Goal: Contribute content: Add original content to the website for others to see

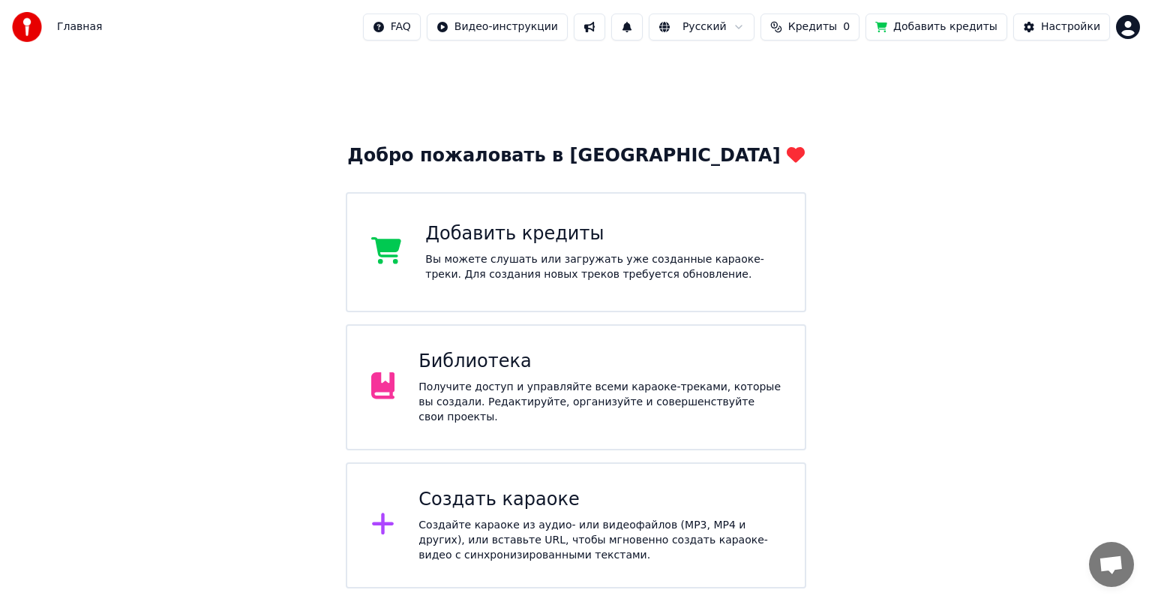
click at [500, 382] on div "Библиотека Получите доступ и управляйте всеми караоке-треками, которые вы созда…" at bounding box center [600, 387] width 362 height 75
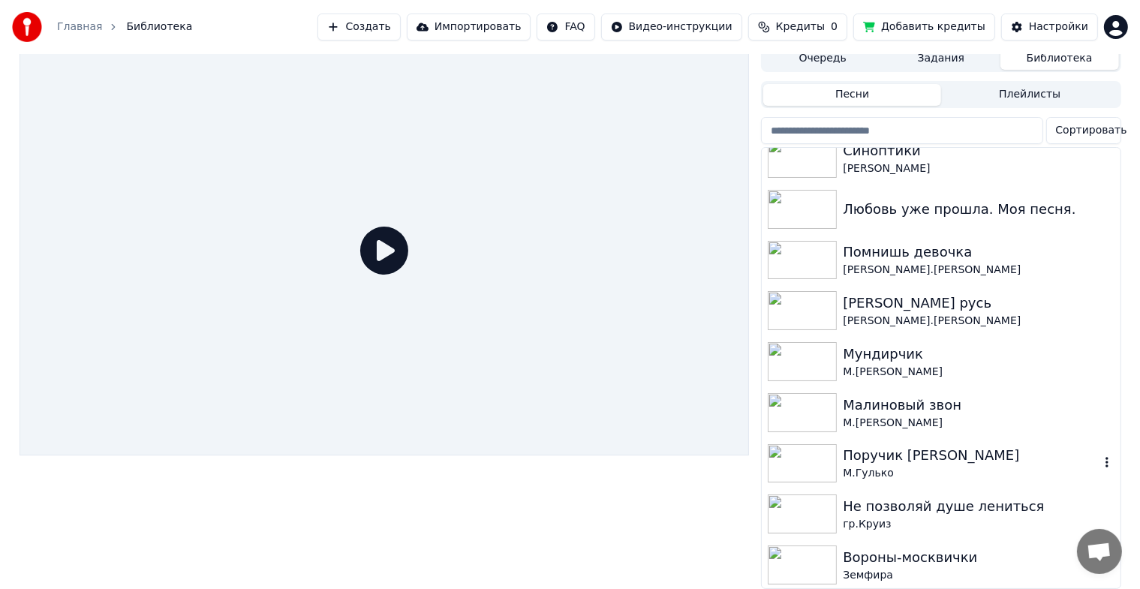
scroll to position [600, 0]
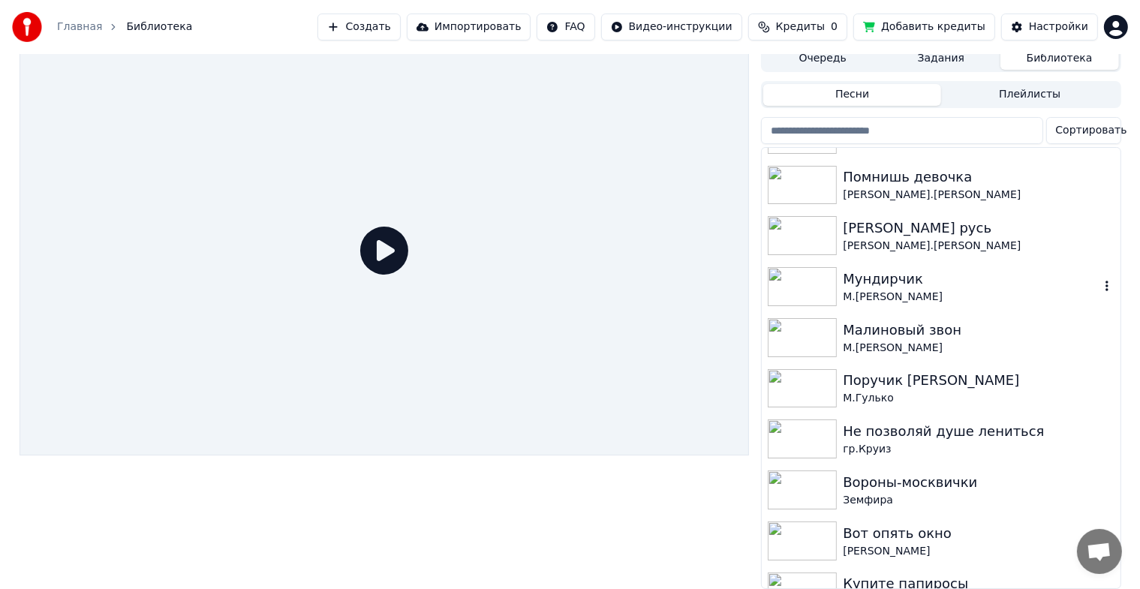
click at [785, 267] on img at bounding box center [801, 286] width 69 height 39
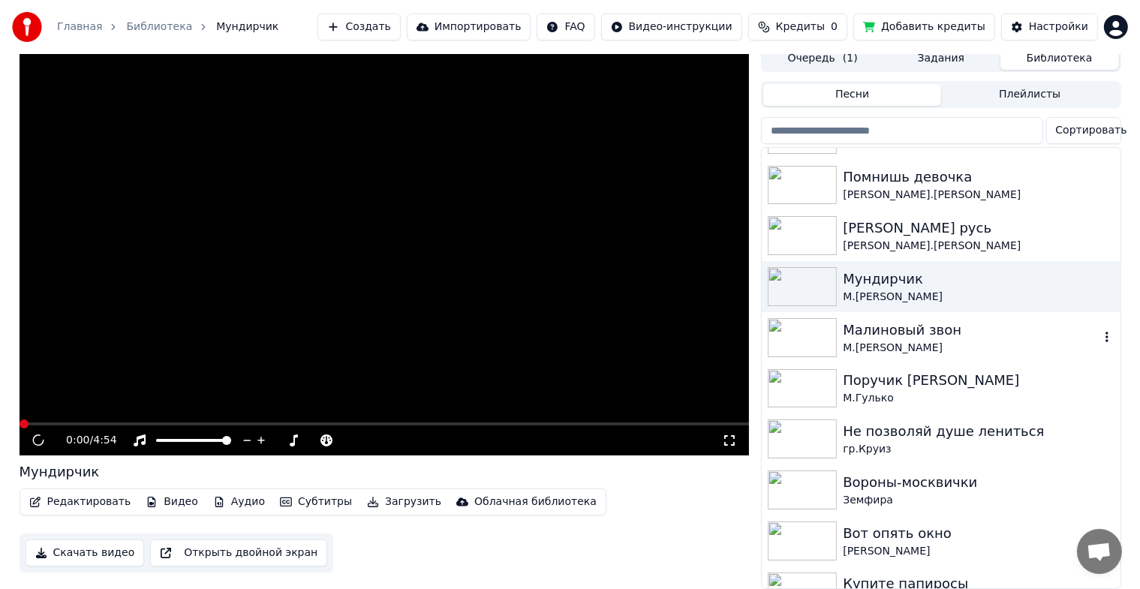
click at [794, 318] on img at bounding box center [801, 337] width 69 height 39
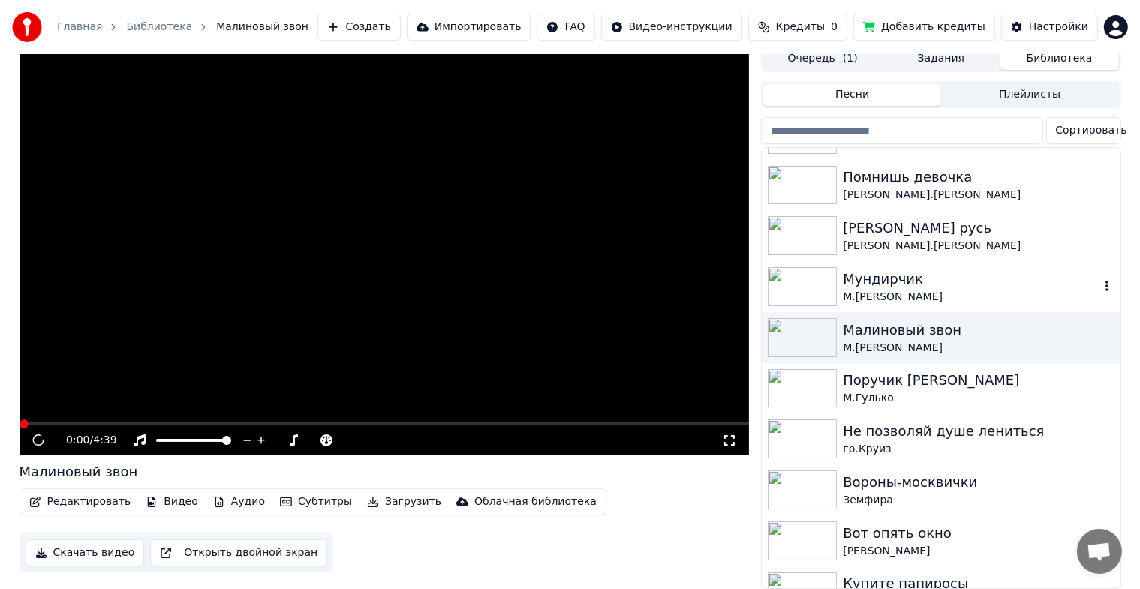
click at [809, 267] on img at bounding box center [801, 286] width 69 height 39
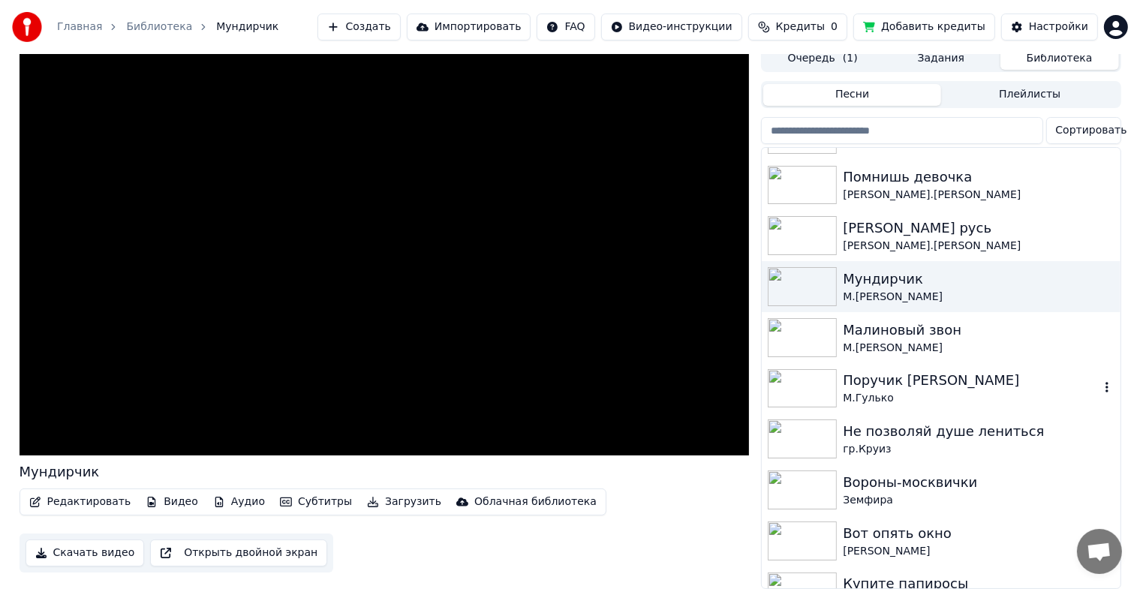
click at [794, 371] on img at bounding box center [801, 388] width 69 height 39
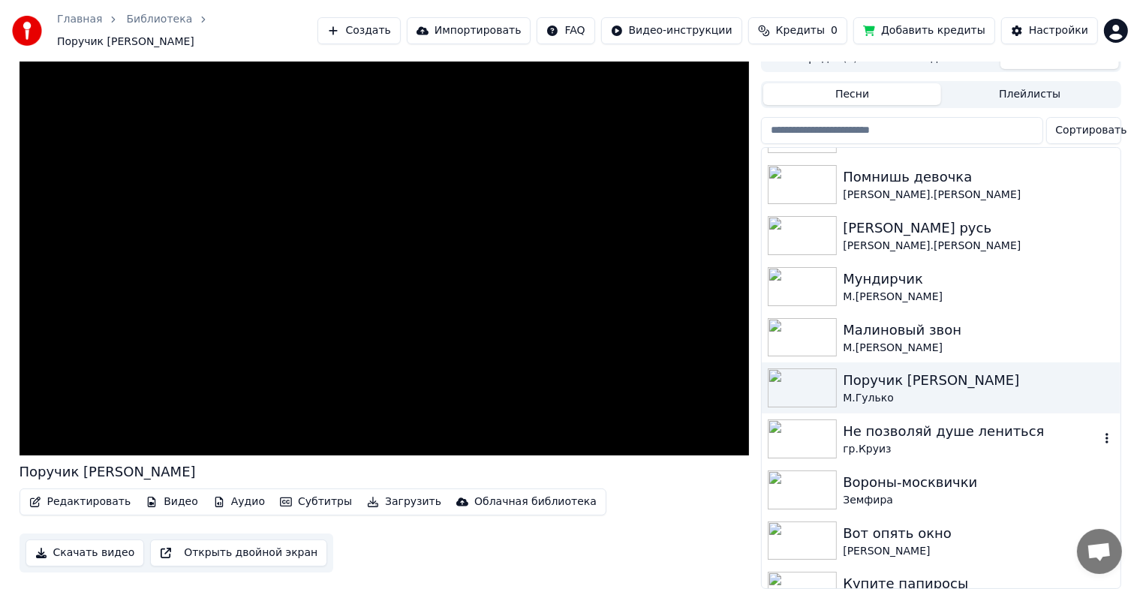
click at [796, 437] on img at bounding box center [801, 438] width 69 height 39
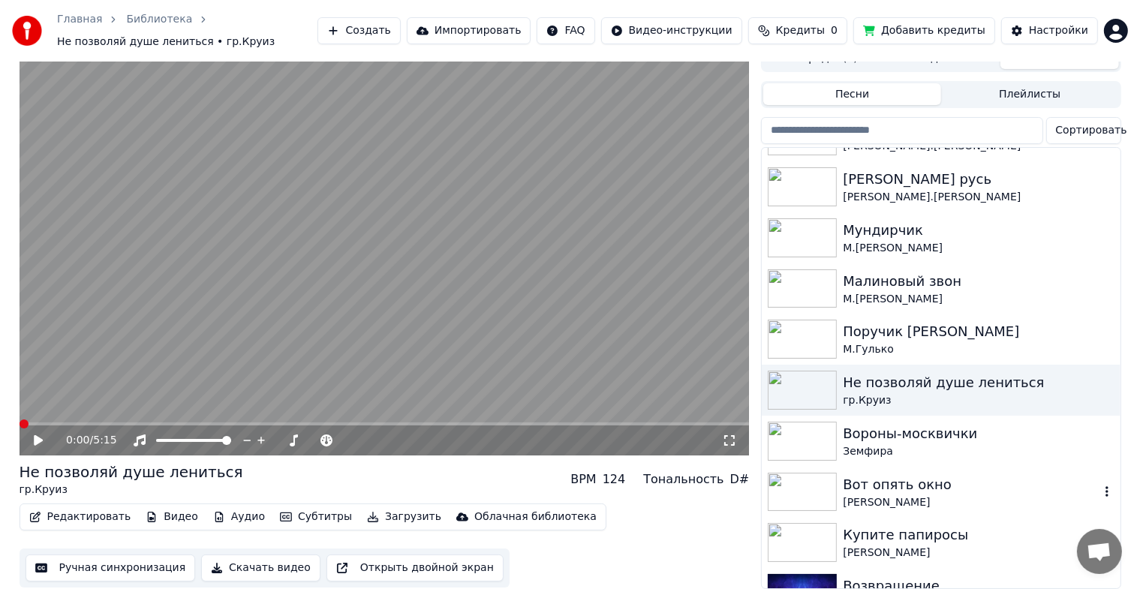
scroll to position [675, 0]
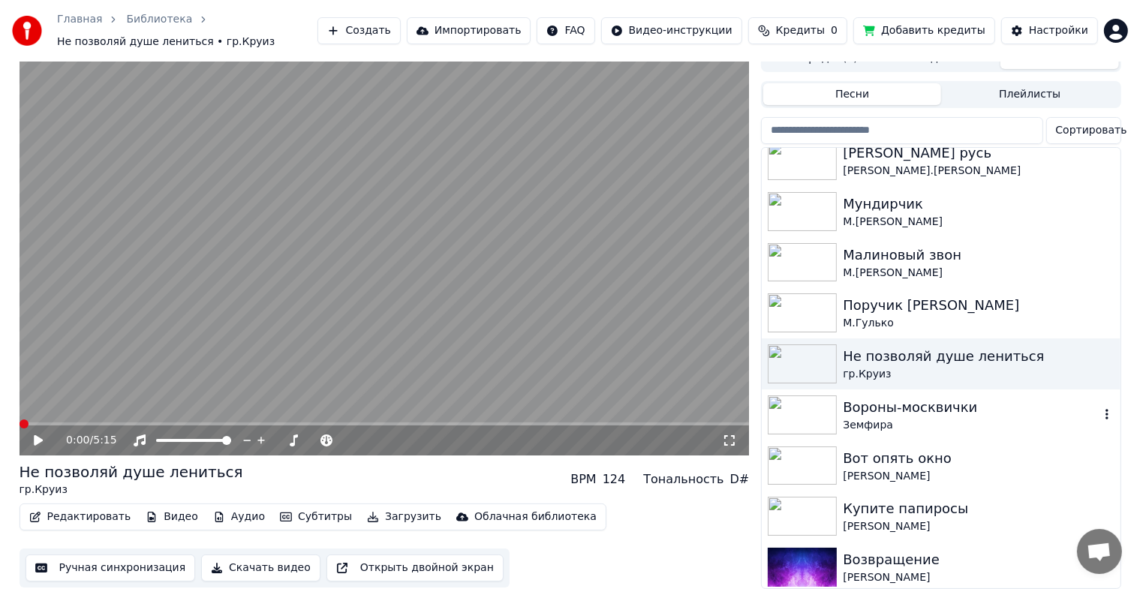
click at [809, 395] on img at bounding box center [801, 414] width 69 height 39
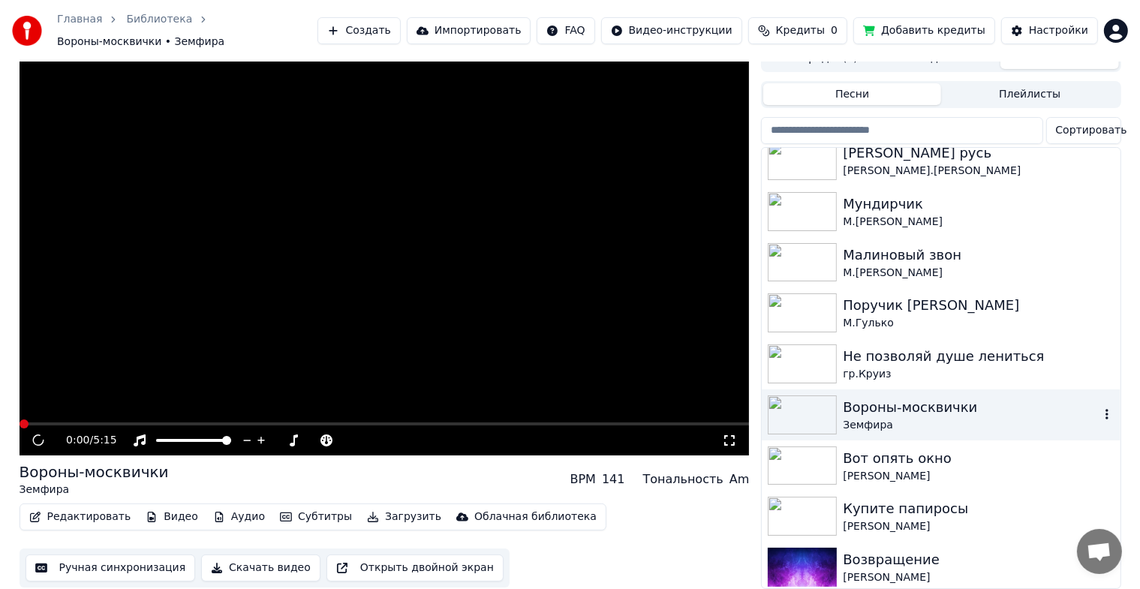
scroll to position [18, 0]
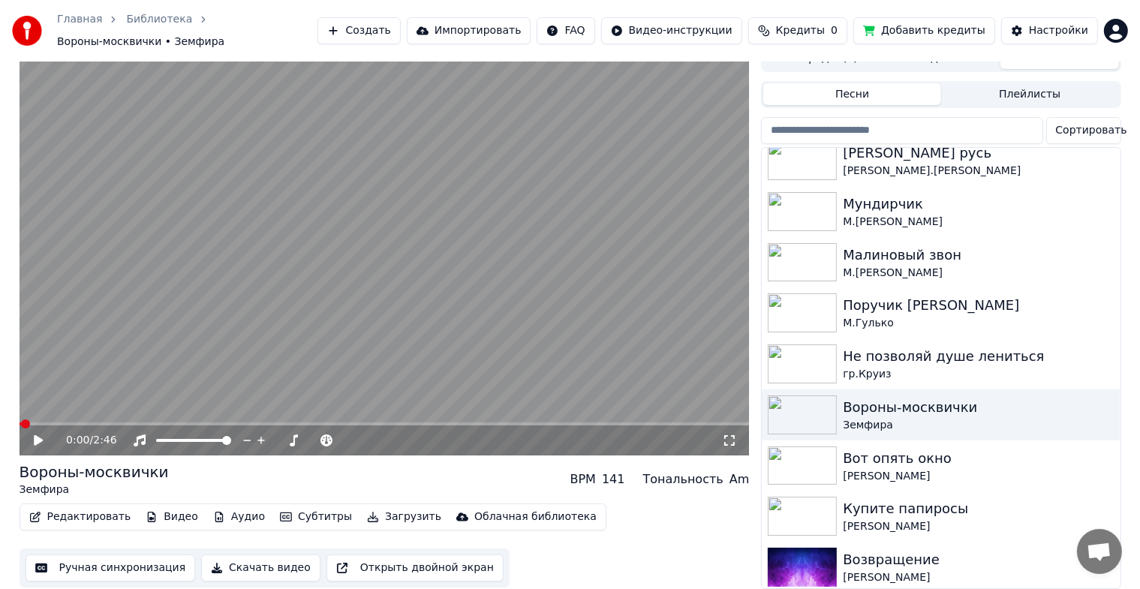
click at [36, 435] on icon at bounding box center [38, 440] width 9 height 11
click at [100, 509] on button "Редактировать" at bounding box center [80, 516] width 114 height 21
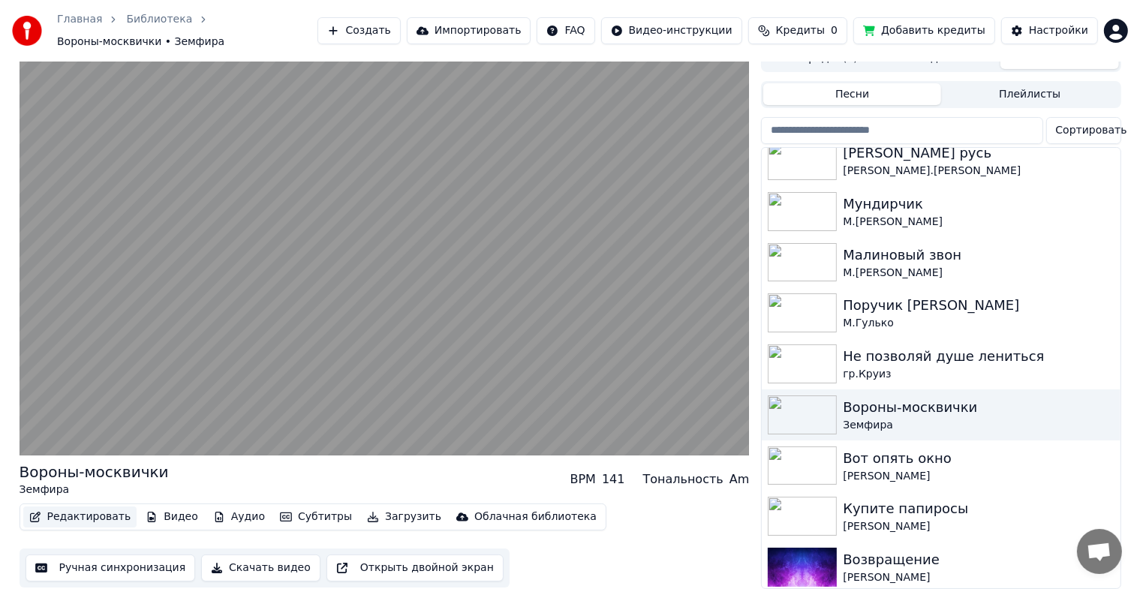
click at [100, 509] on button "Редактировать" at bounding box center [80, 516] width 114 height 21
click at [164, 506] on button "Видео" at bounding box center [172, 516] width 65 height 21
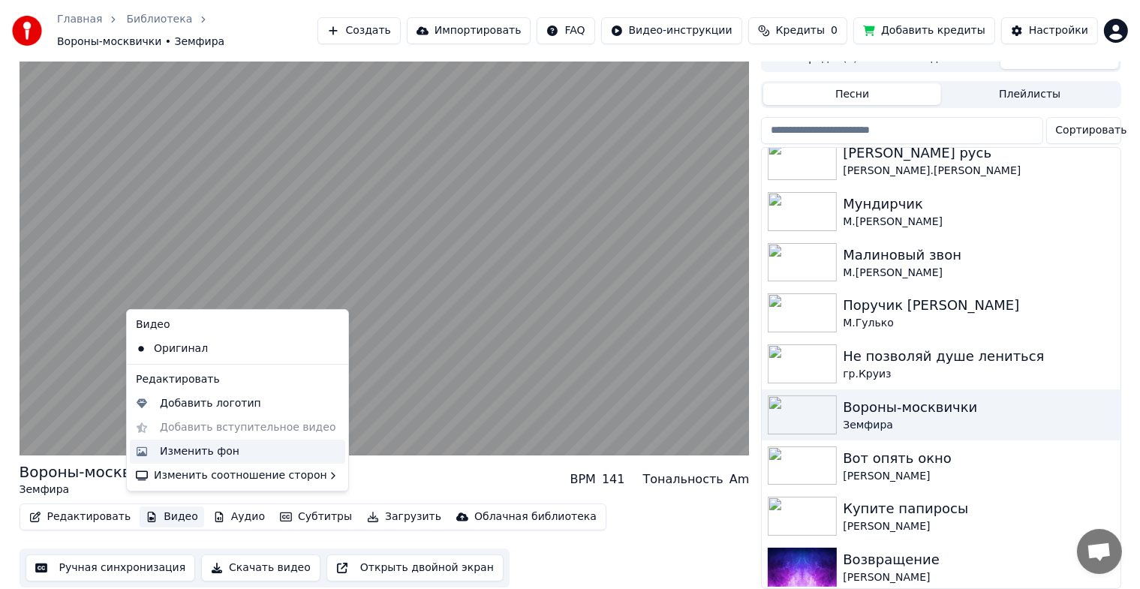
click at [190, 449] on div "Изменить фон" at bounding box center [200, 451] width 80 height 15
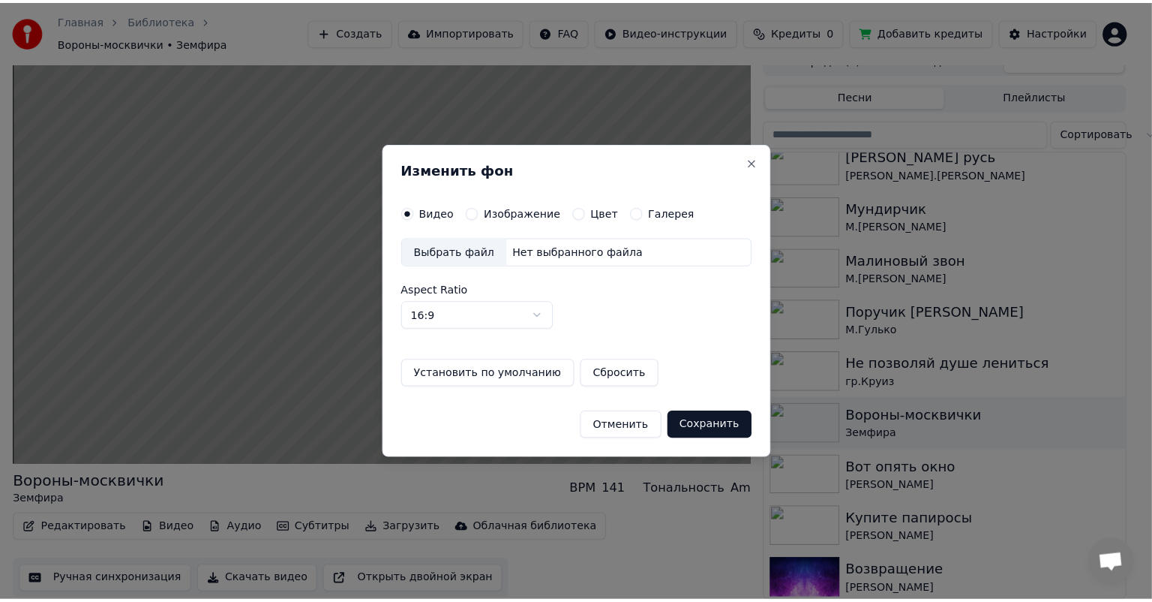
scroll to position [6, 0]
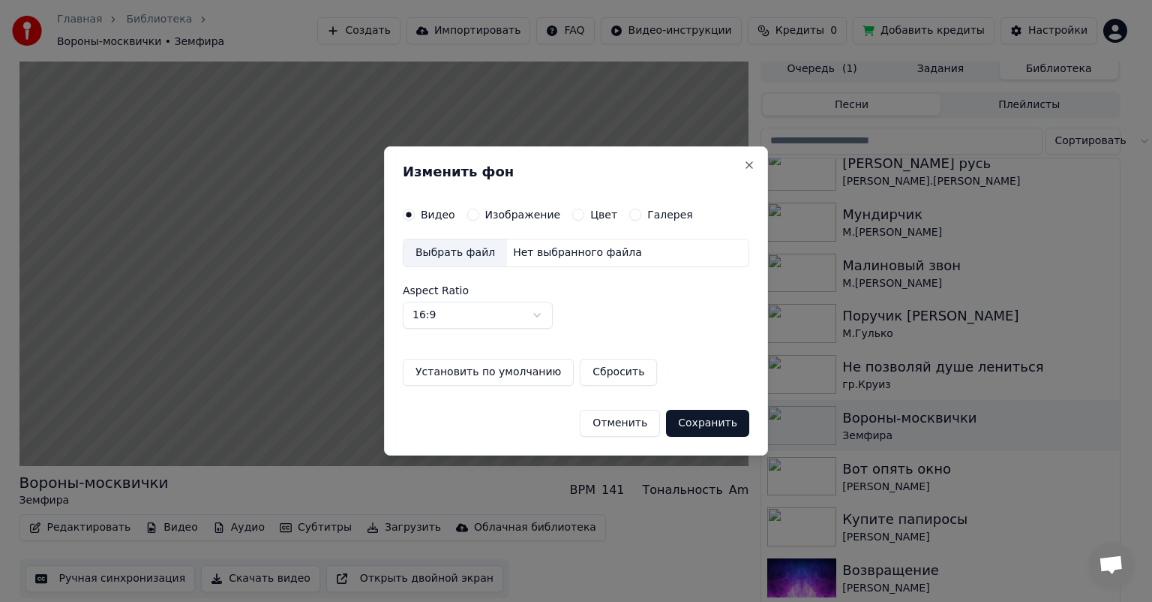
click at [511, 206] on div "Изменить фон Видео Изображение Цвет Галерея Выбрать файл Нет выбранного файла A…" at bounding box center [576, 300] width 384 height 309
click at [511, 219] on label "Изображение" at bounding box center [523, 214] width 76 height 11
click at [479, 219] on button "Изображение" at bounding box center [473, 215] width 12 height 12
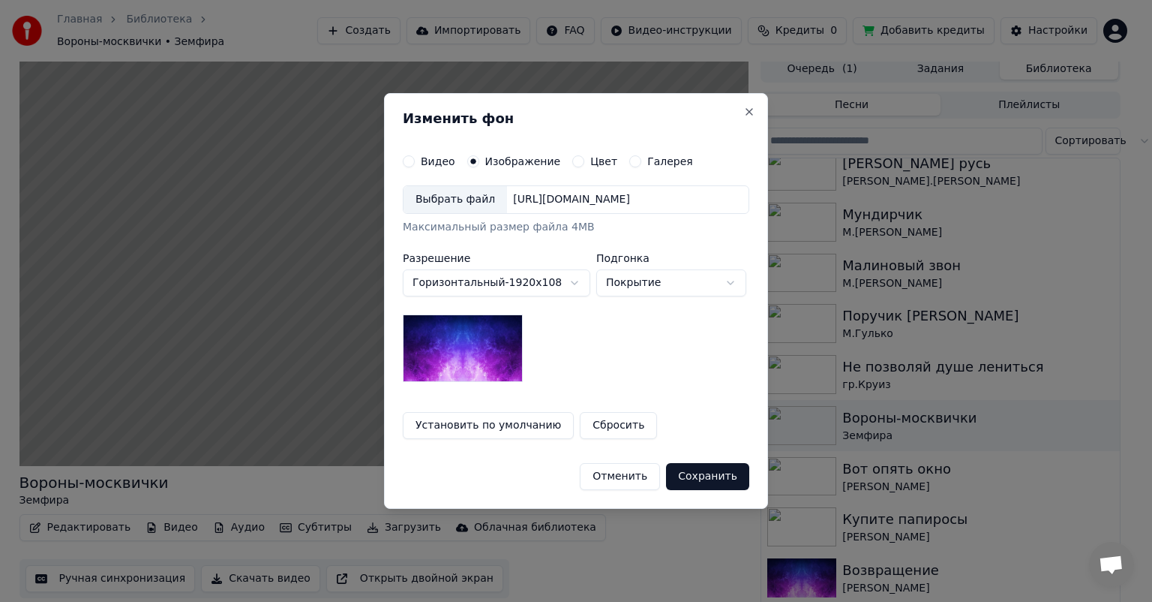
click at [437, 206] on div "Выбрать файл" at bounding box center [456, 199] width 104 height 27
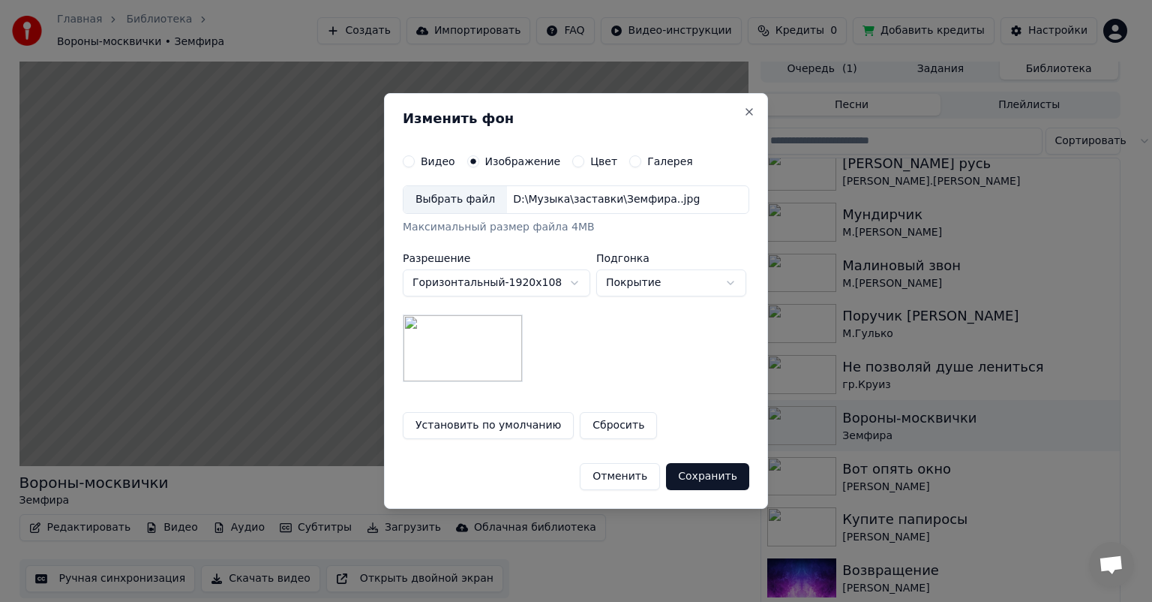
click at [711, 474] on button "Сохранить" at bounding box center [707, 476] width 83 height 27
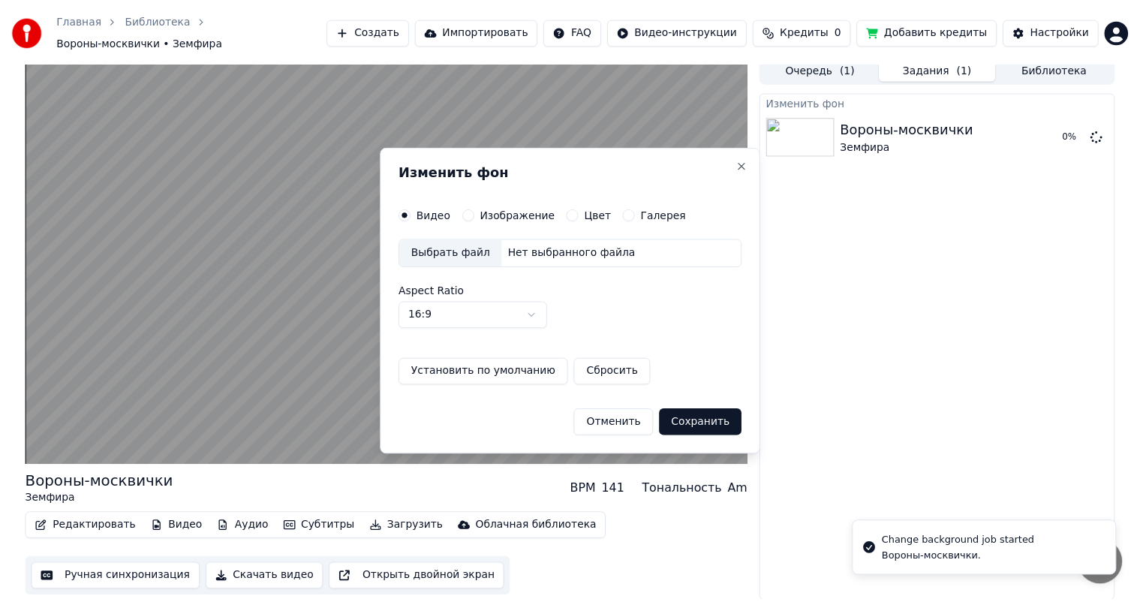
scroll to position [0, 0]
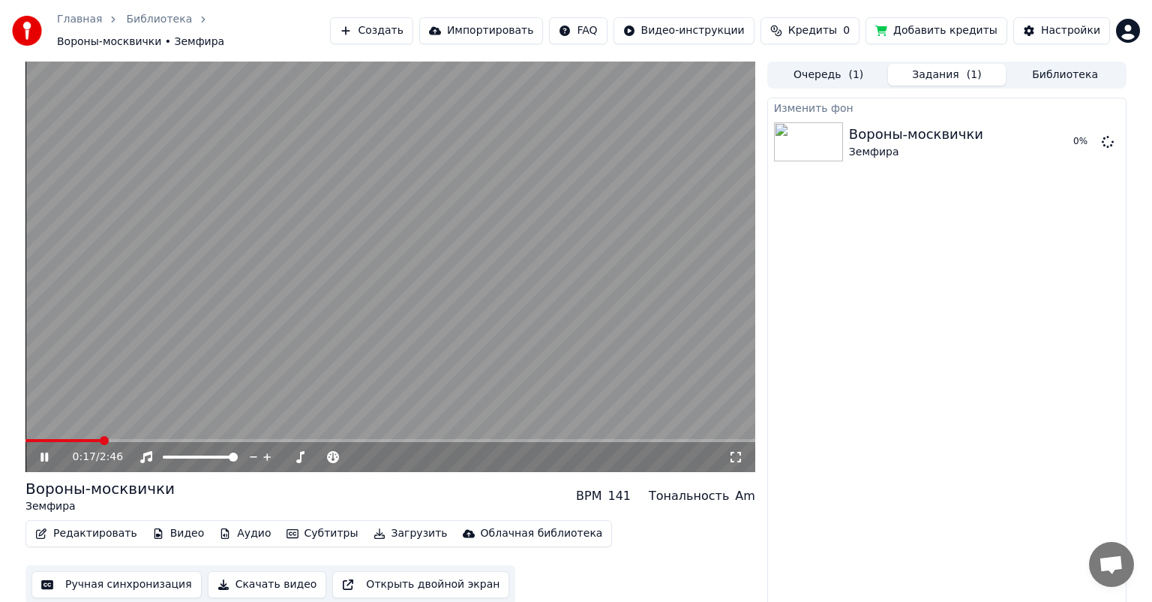
click at [45, 451] on icon at bounding box center [55, 457] width 35 height 12
drag, startPoint x: 122, startPoint y: 168, endPoint x: 42, endPoint y: 182, distance: 81.4
click at [1053, 136] on button "Воспроизвести" at bounding box center [1041, 141] width 109 height 27
click at [42, 452] on icon at bounding box center [45, 456] width 8 height 9
click at [125, 579] on button "Ручная синхронизация" at bounding box center [117, 584] width 170 height 27
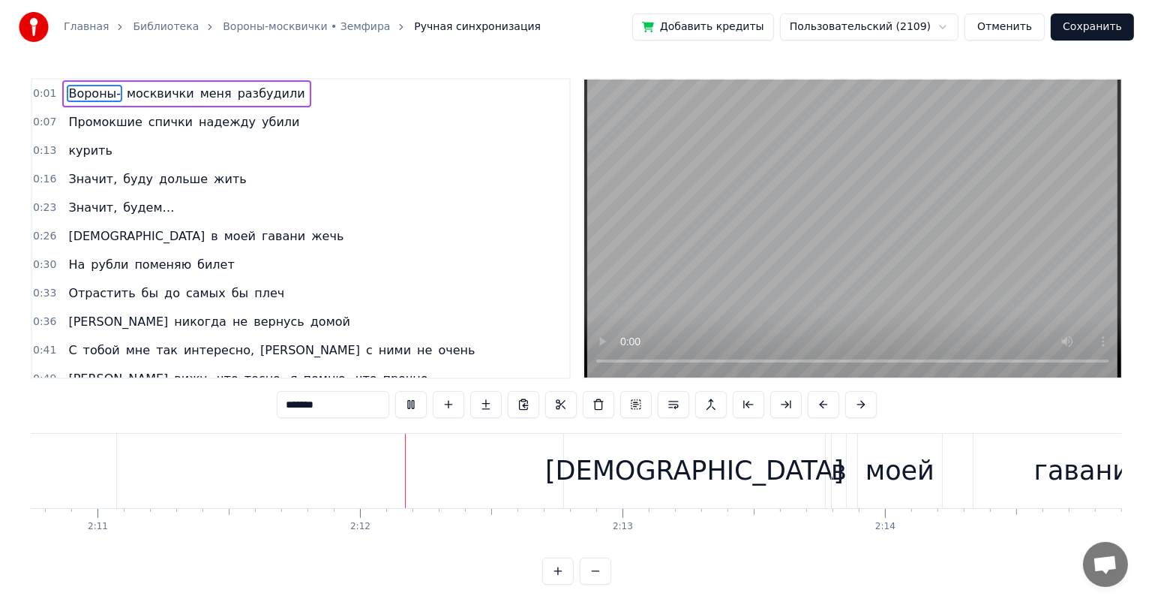
scroll to position [0, 34473]
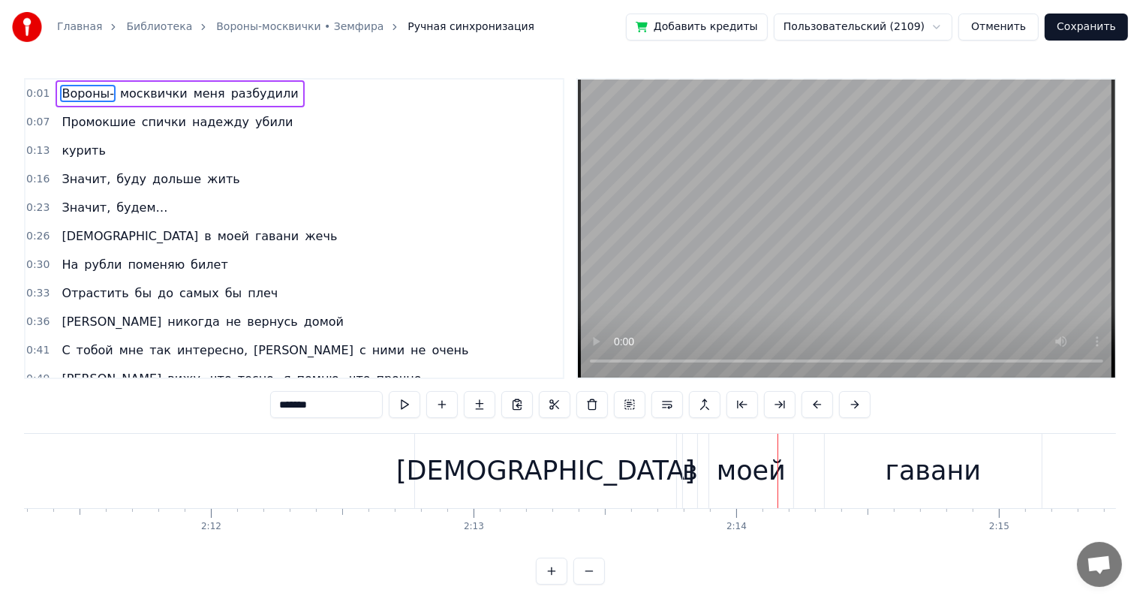
click at [1038, 38] on button "Отменить" at bounding box center [998, 27] width 80 height 27
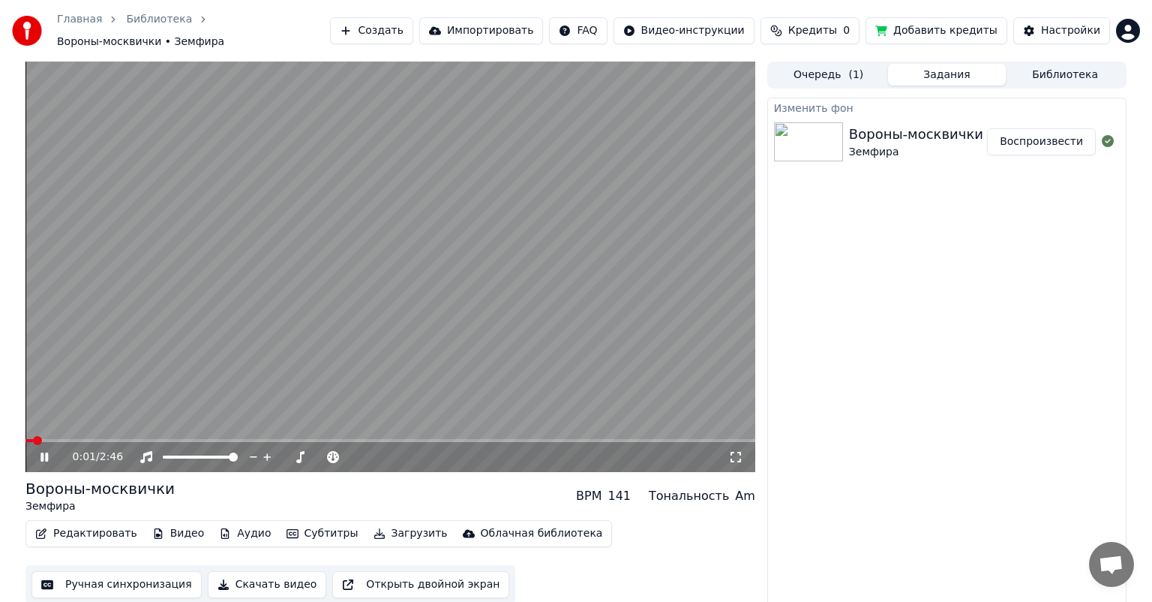
click at [45, 451] on icon at bounding box center [55, 457] width 35 height 12
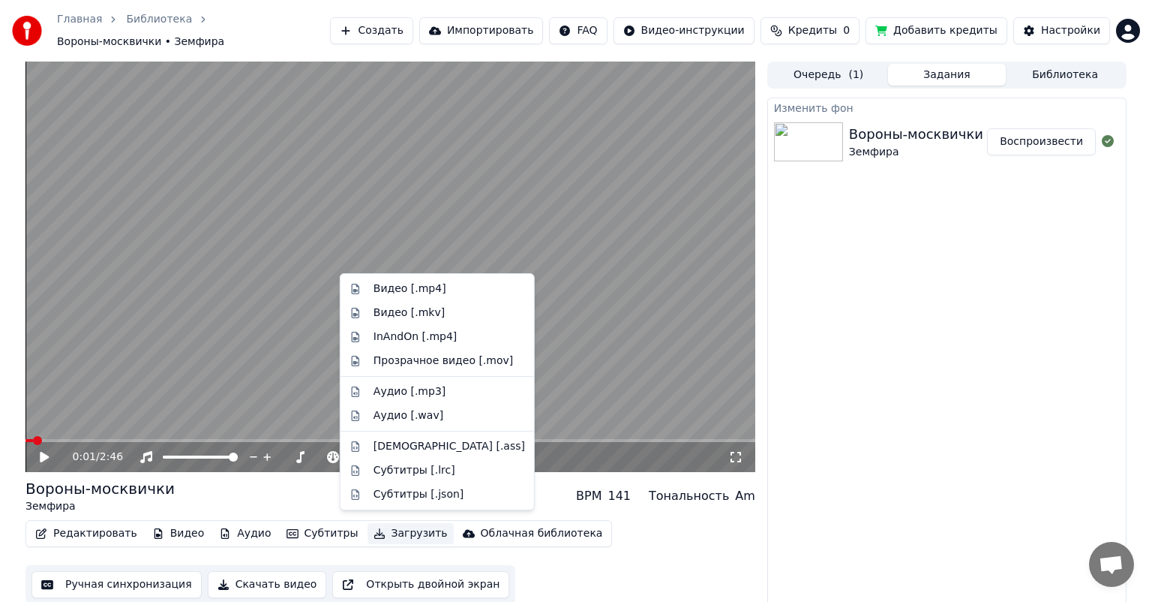
click at [385, 531] on button "Загрузить" at bounding box center [411, 533] width 86 height 21
click at [405, 292] on div "Видео [.mp4]" at bounding box center [410, 288] width 73 height 15
